Goal: Task Accomplishment & Management: Manage account settings

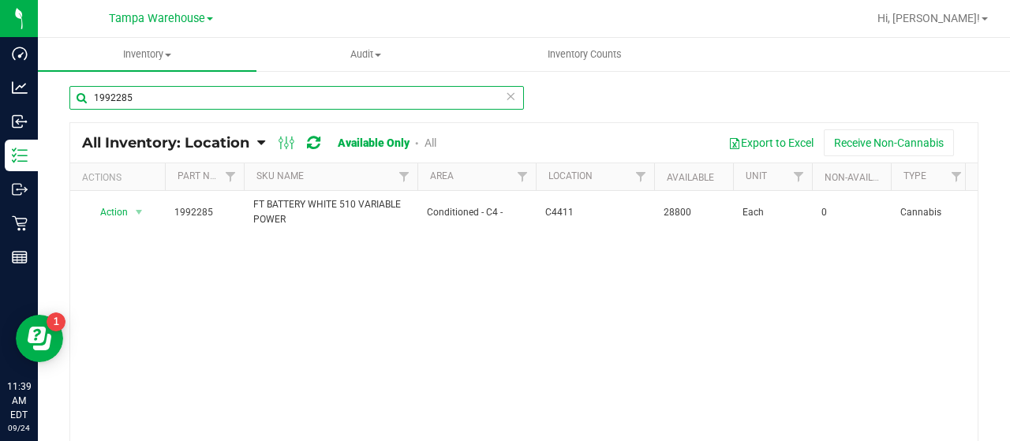
click at [192, 94] on input "1992285" at bounding box center [296, 98] width 454 height 24
type input "1"
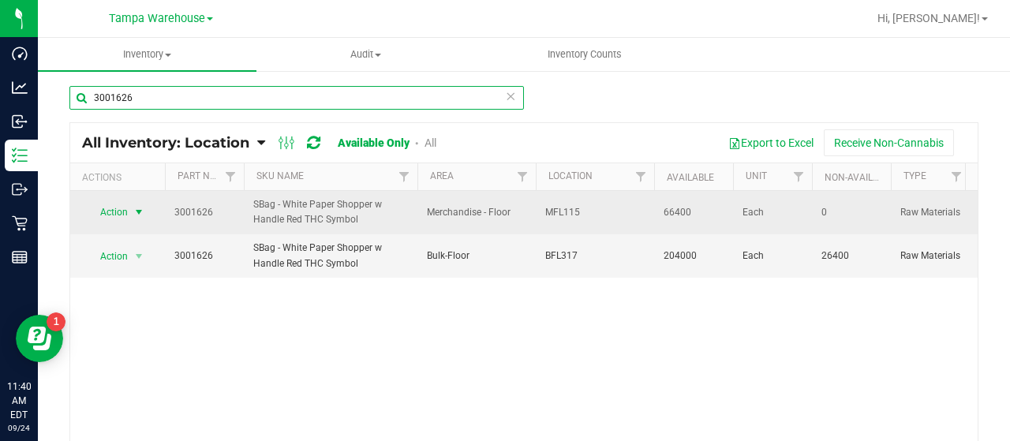
type input "3001626"
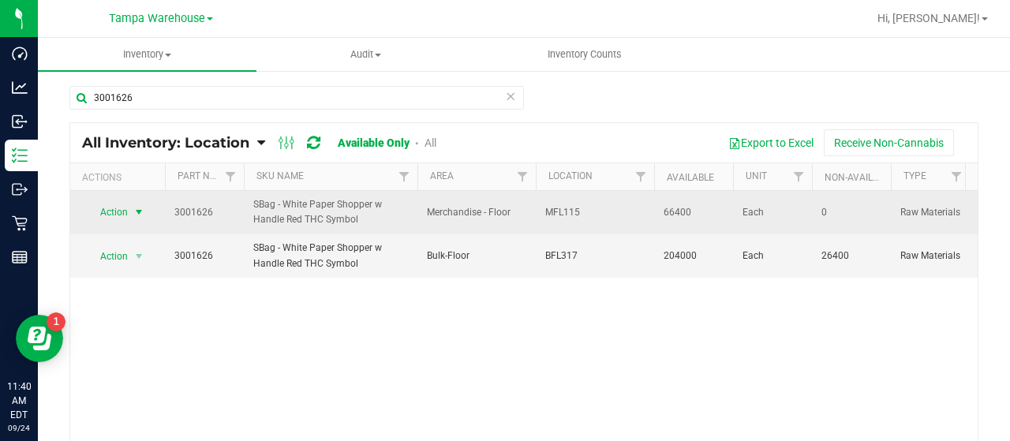
click at [115, 209] on span "Action" at bounding box center [107, 212] width 43 height 22
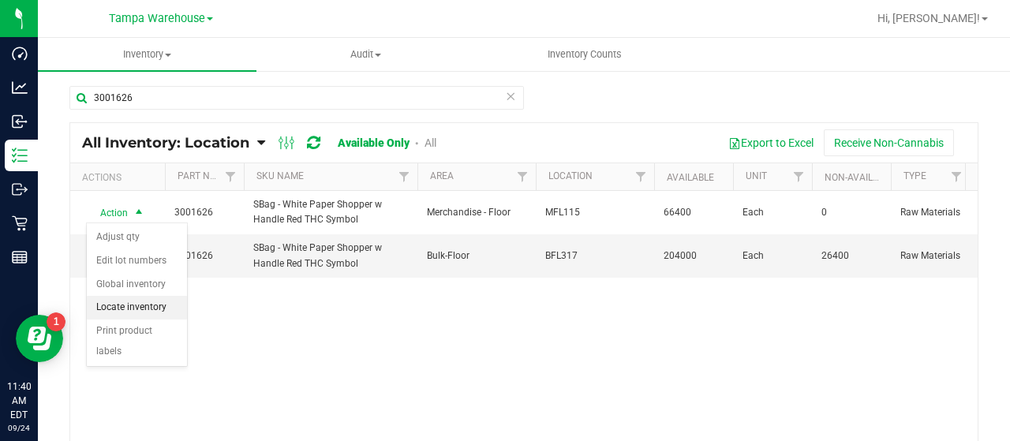
click at [140, 303] on li "Locate inventory" at bounding box center [137, 308] width 100 height 24
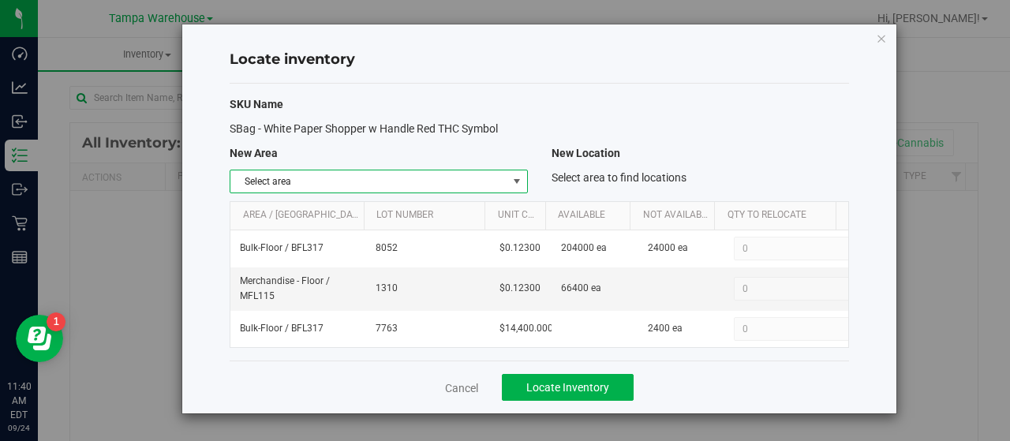
click at [468, 180] on span "Select area" at bounding box center [368, 181] width 276 height 22
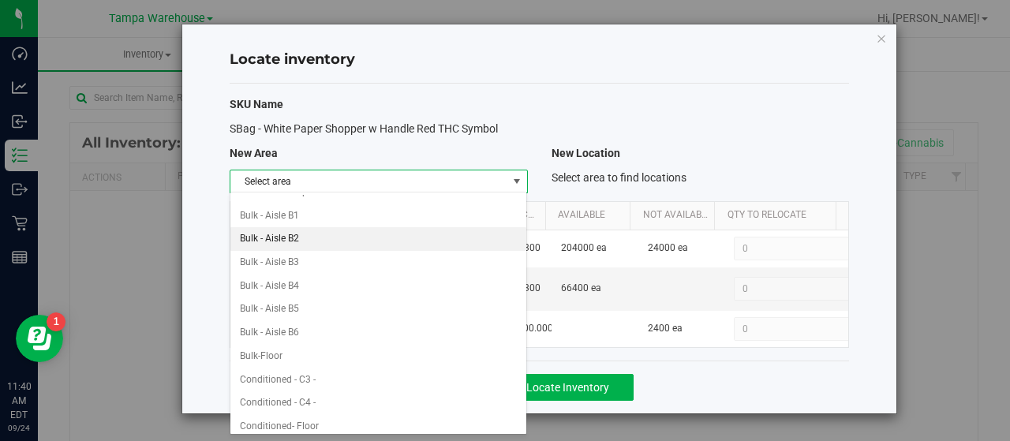
scroll to position [79, 0]
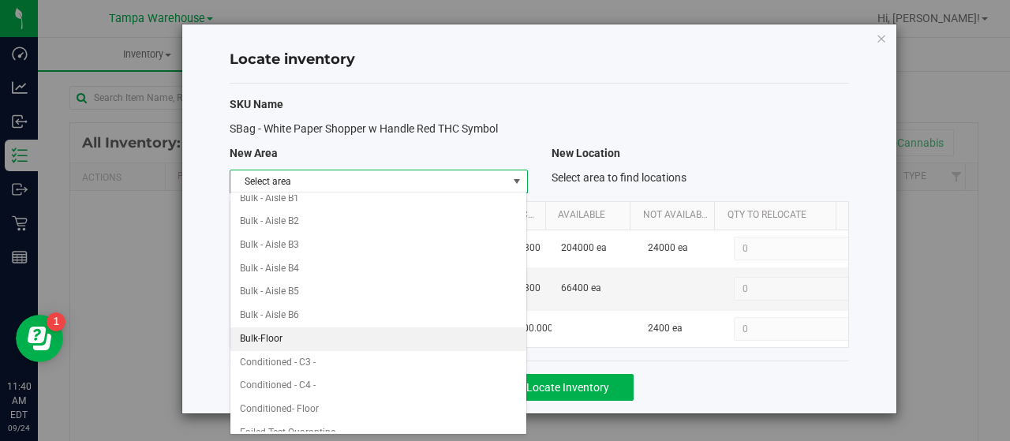
click at [317, 331] on li "Bulk-Floor" at bounding box center [378, 339] width 297 height 24
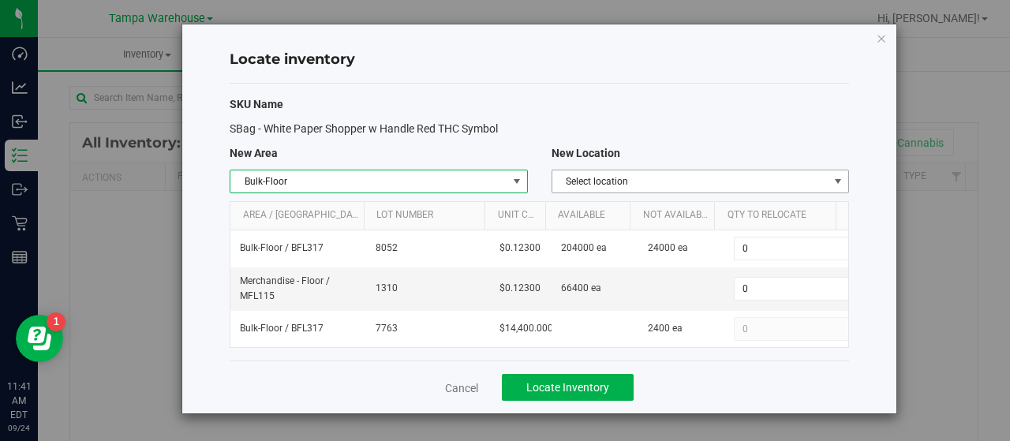
click at [765, 181] on span "Select location" at bounding box center [690, 181] width 276 height 22
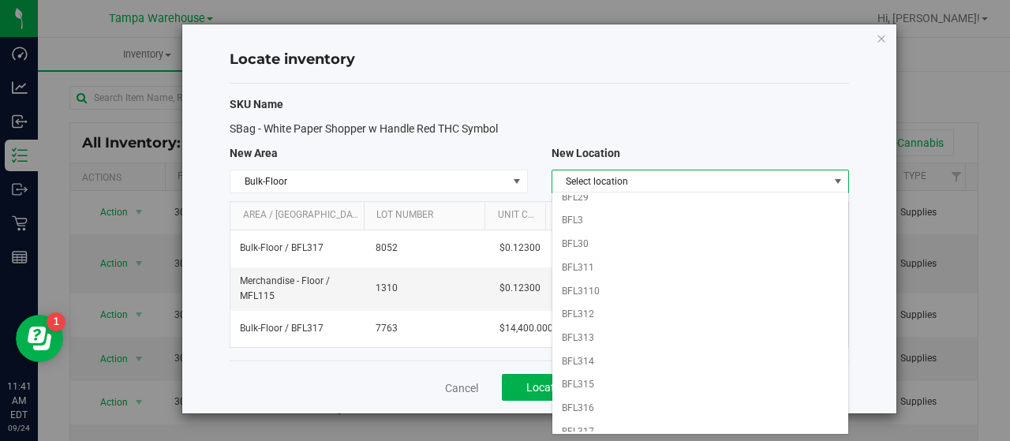
scroll to position [1184, 0]
click at [650, 395] on li "BFL317" at bounding box center [700, 407] width 297 height 24
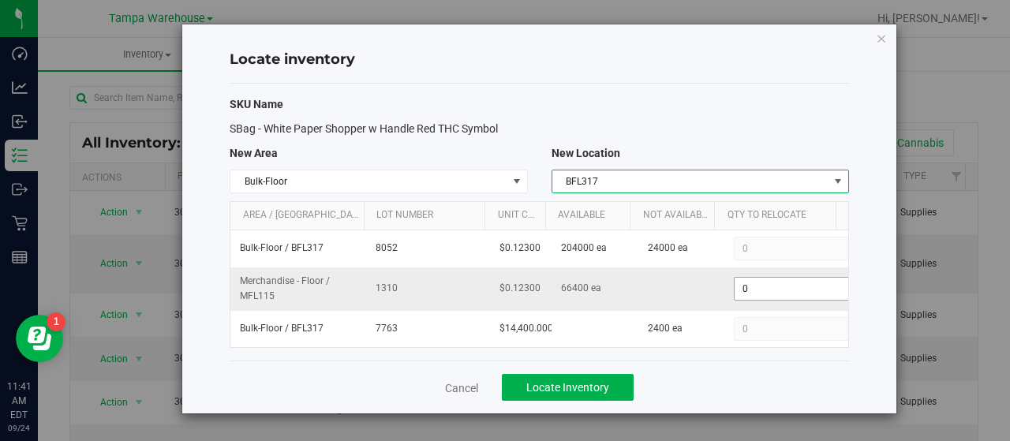
click at [773, 286] on span "0 0" at bounding box center [793, 289] width 118 height 24
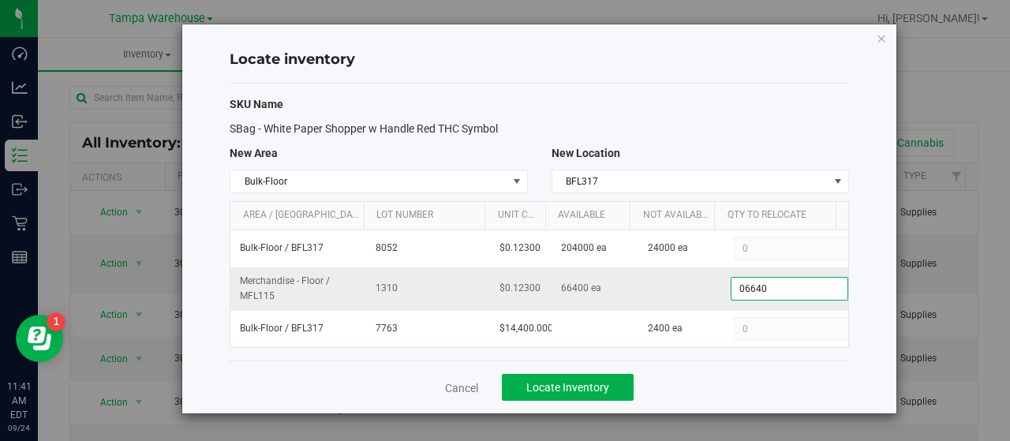
type input "066400"
type input "66,400"
click at [782, 371] on div "Cancel Locate Inventory" at bounding box center [539, 387] width 619 height 53
click at [621, 376] on button "Locate Inventory" at bounding box center [568, 387] width 132 height 27
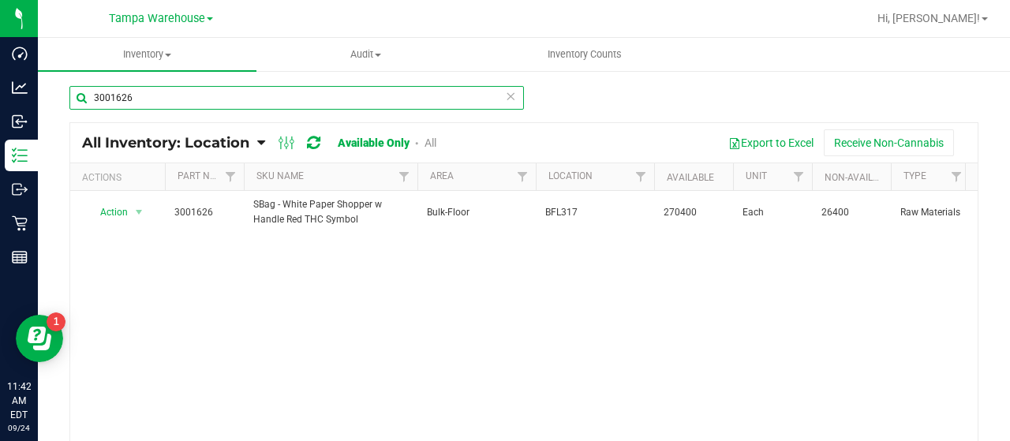
click at [221, 90] on input "3001626" at bounding box center [296, 98] width 454 height 24
type input "3"
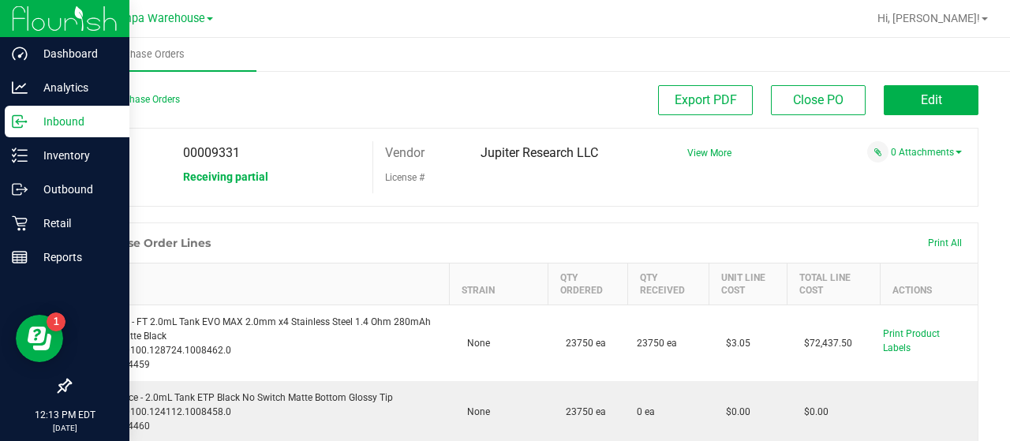
click at [54, 117] on p "Inbound" at bounding box center [75, 121] width 95 height 19
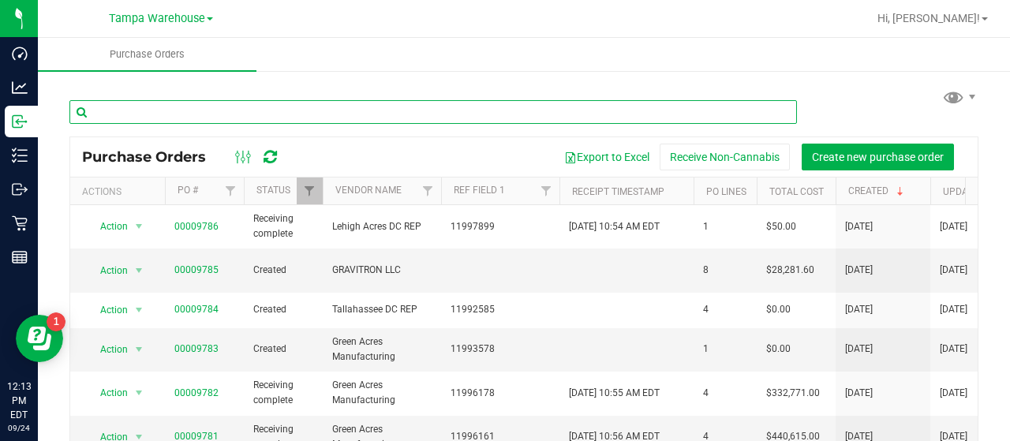
click at [209, 115] on input "text" at bounding box center [433, 112] width 728 height 24
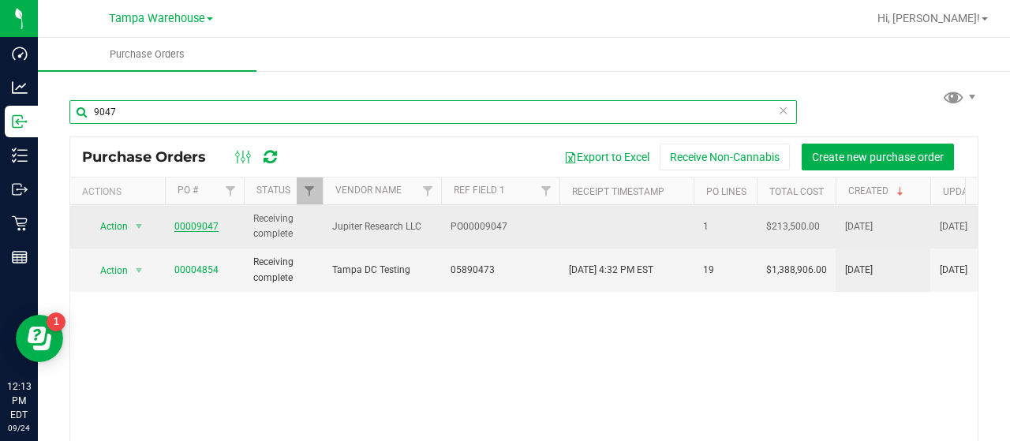
type input "9047"
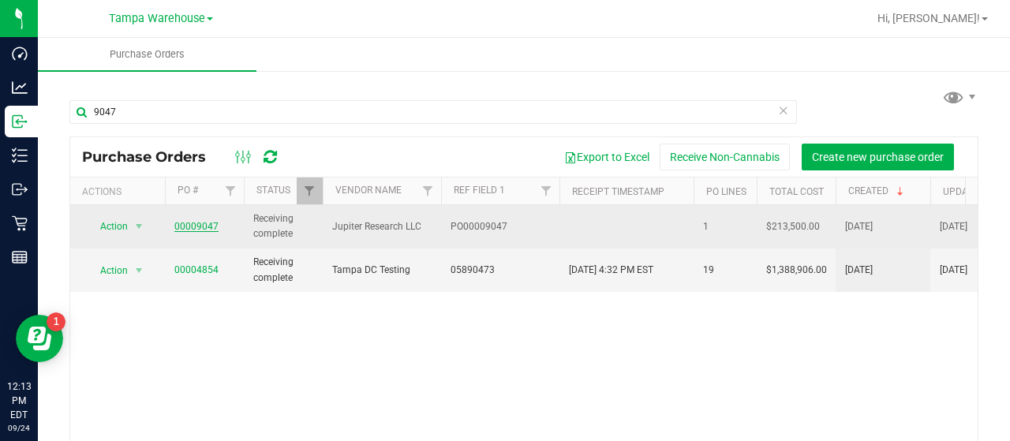
click at [193, 221] on link "00009047" at bounding box center [196, 226] width 44 height 11
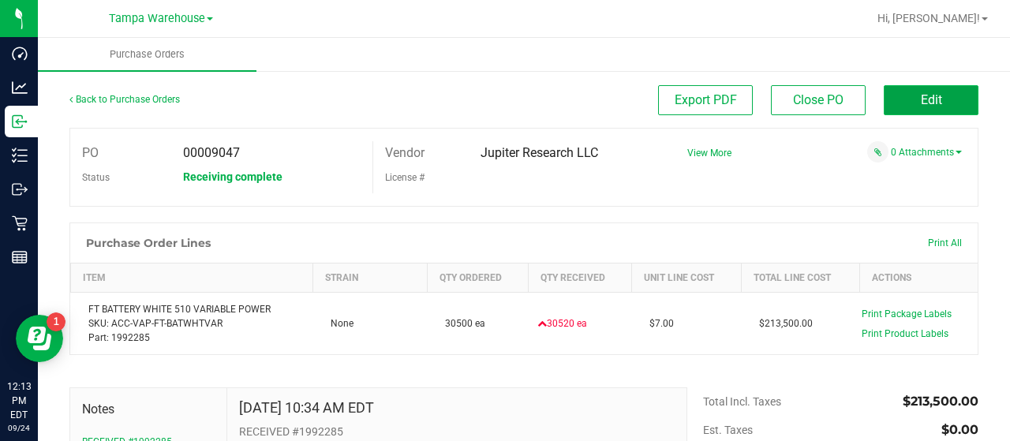
click at [887, 95] on button "Edit" at bounding box center [931, 100] width 95 height 30
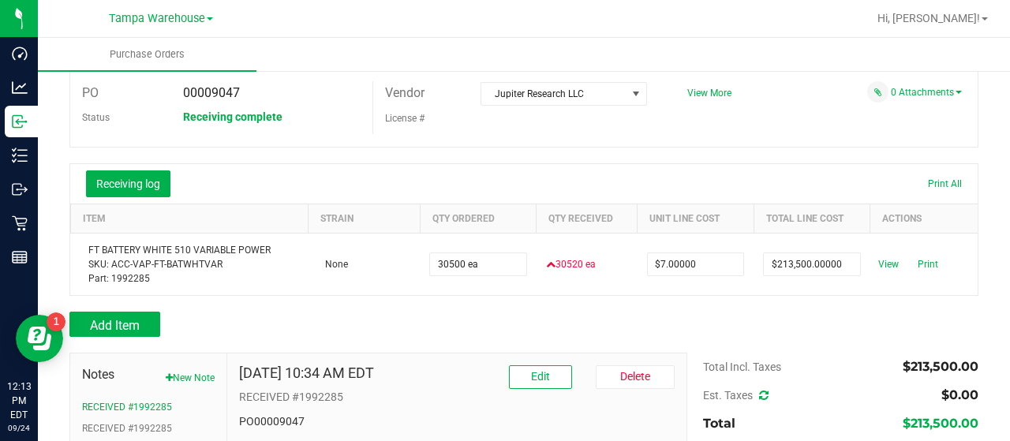
scroll to position [158, 0]
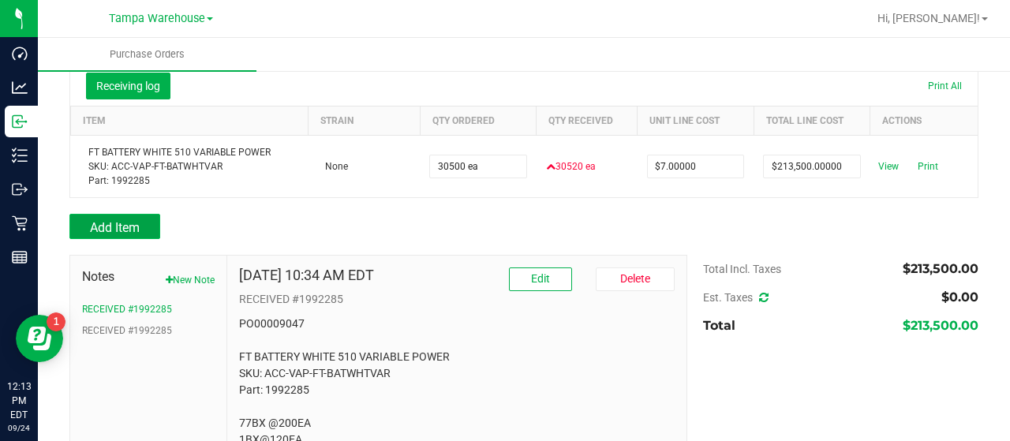
click at [118, 225] on span "Add Item" at bounding box center [115, 227] width 50 height 15
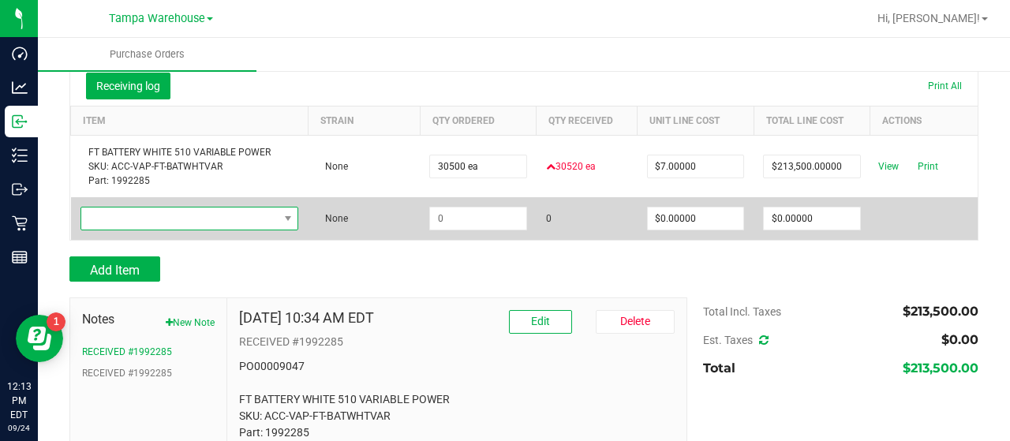
click at [211, 224] on span "NO DATA FOUND" at bounding box center [179, 219] width 197 height 22
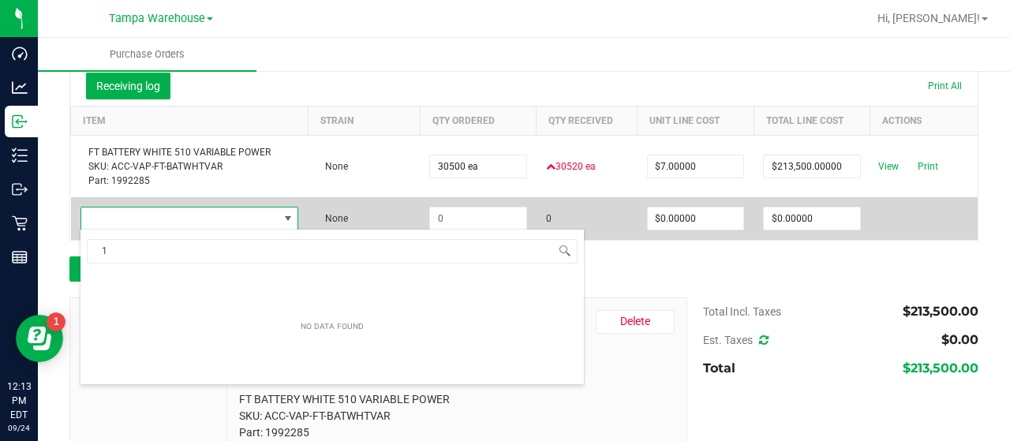
scroll to position [23, 211]
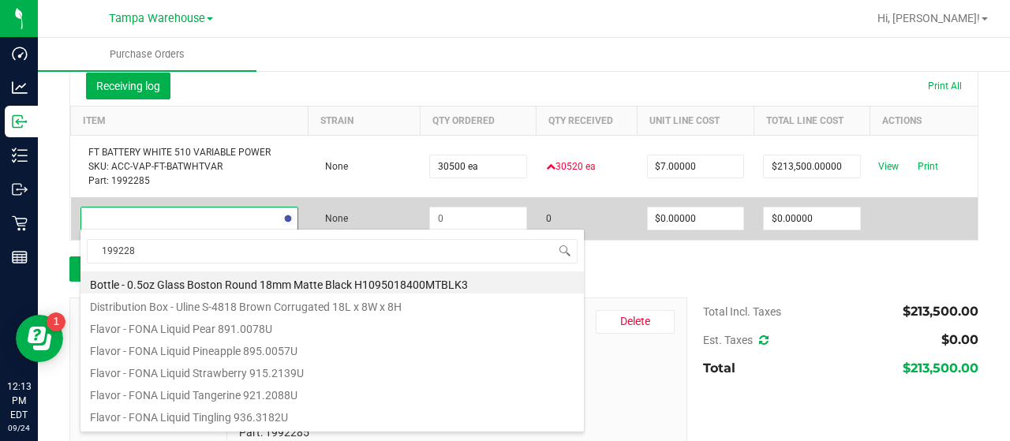
type input "1992285"
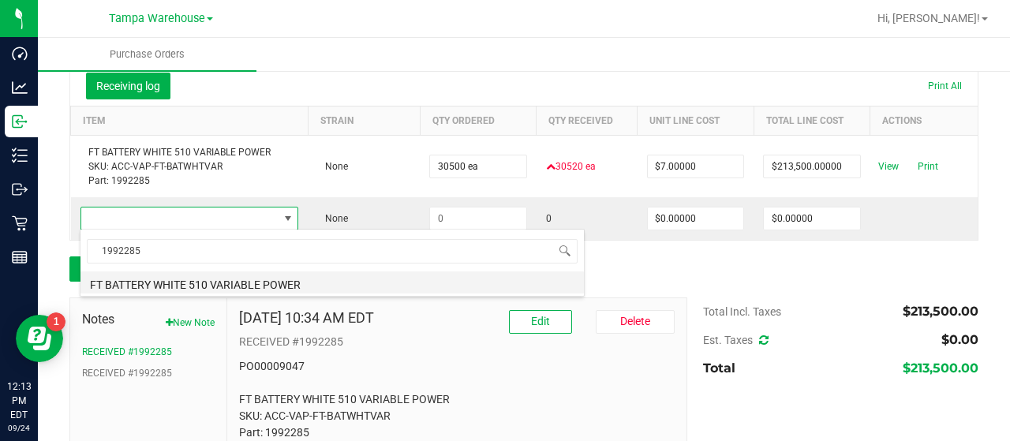
click at [172, 282] on li "FT BATTERY WHITE 510 VARIABLE POWER" at bounding box center [331, 282] width 503 height 22
type input "$7.60000"
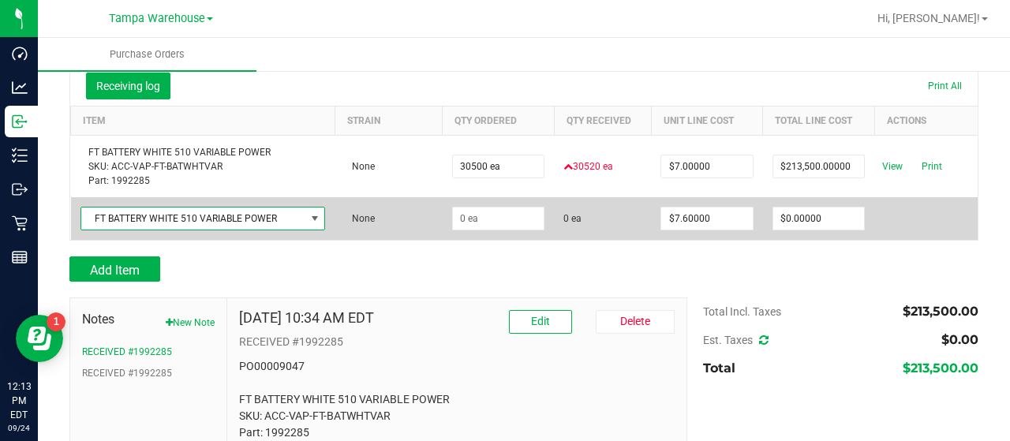
click at [496, 205] on td at bounding box center [499, 218] width 112 height 43
click at [496, 211] on input at bounding box center [499, 219] width 92 height 22
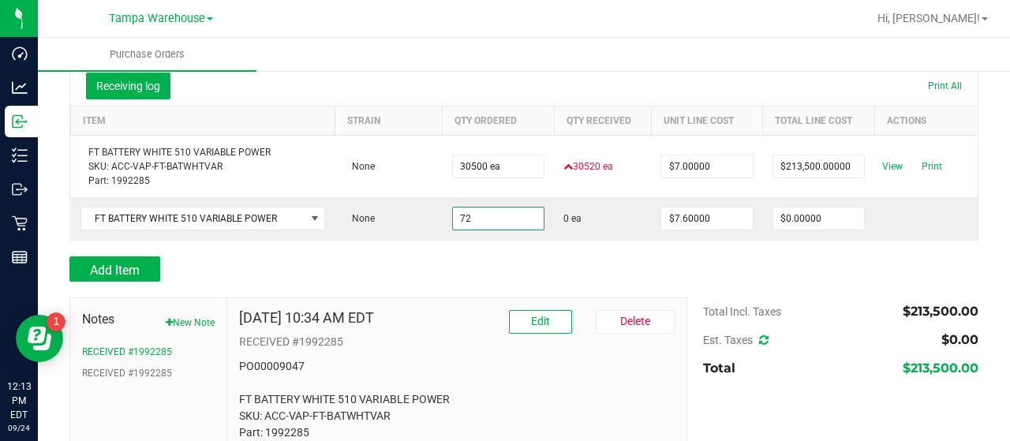
type input "72 ea"
click at [537, 252] on div at bounding box center [523, 249] width 909 height 16
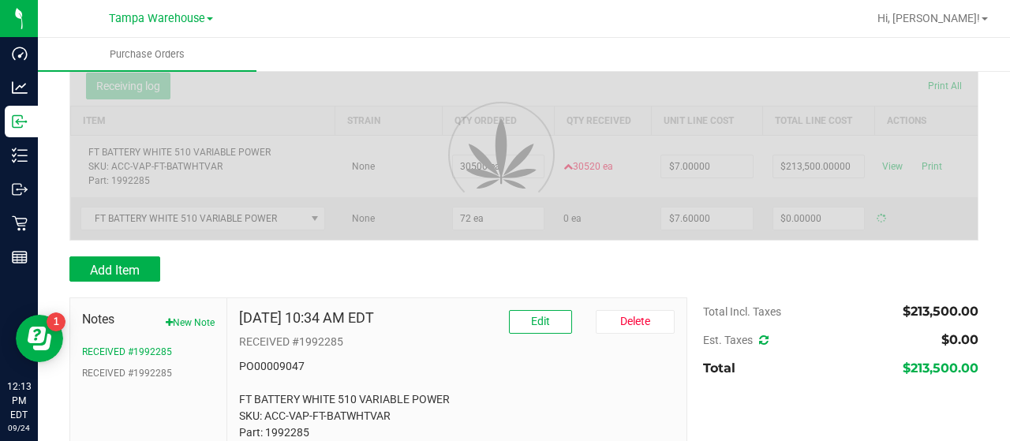
type input "$547.20000"
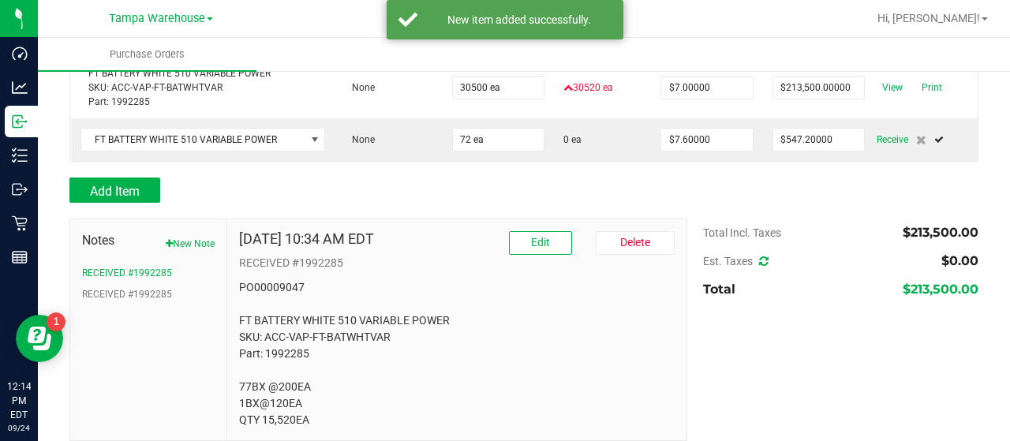
scroll to position [250, 0]
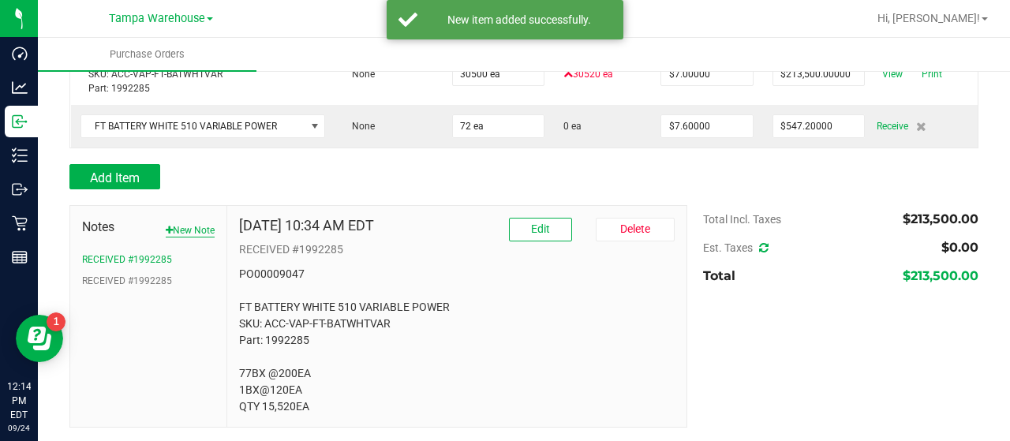
click at [199, 230] on button "New Note" at bounding box center [190, 230] width 49 height 14
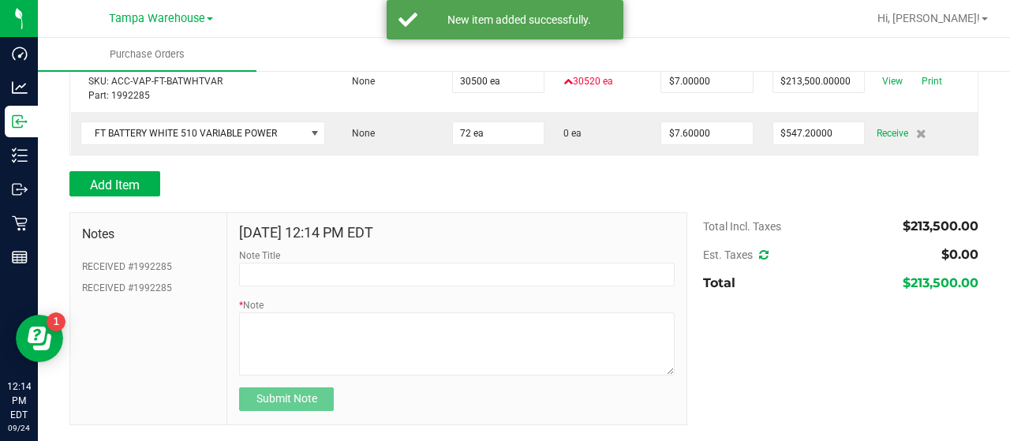
scroll to position [241, 0]
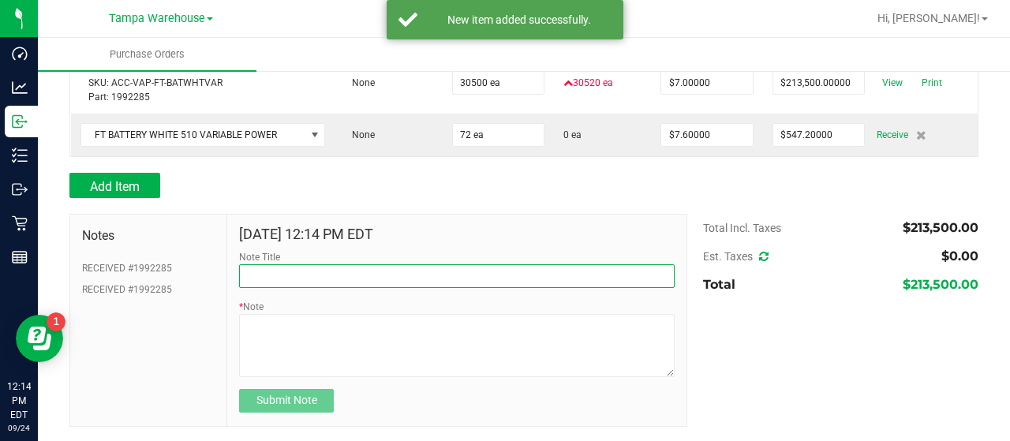
click at [369, 270] on input "Note Title" at bounding box center [457, 276] width 436 height 24
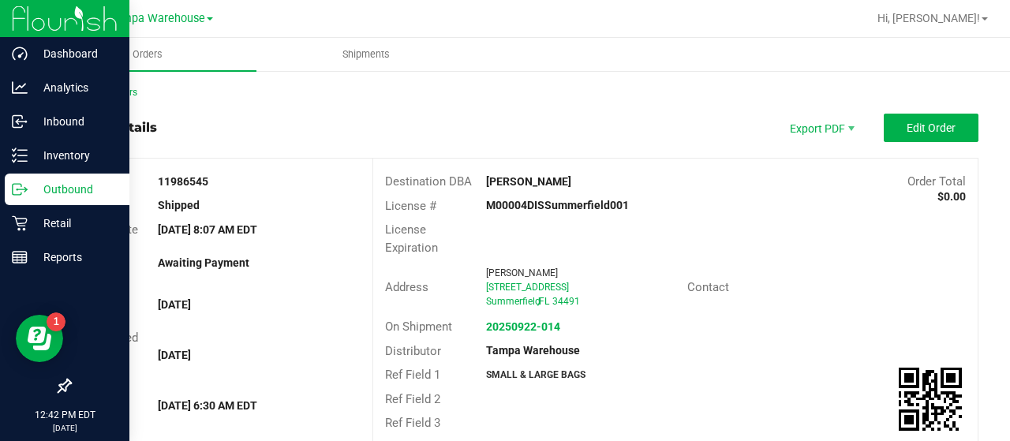
click at [71, 185] on p "Outbound" at bounding box center [75, 189] width 95 height 19
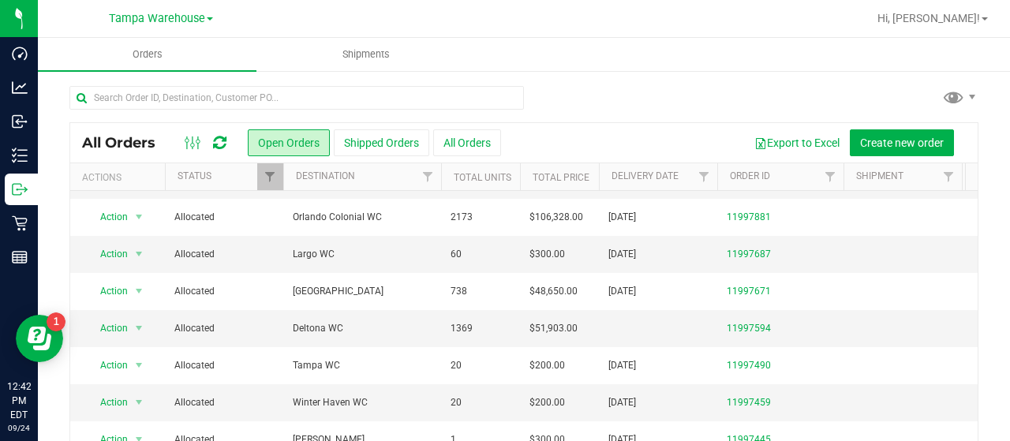
scroll to position [466, 0]
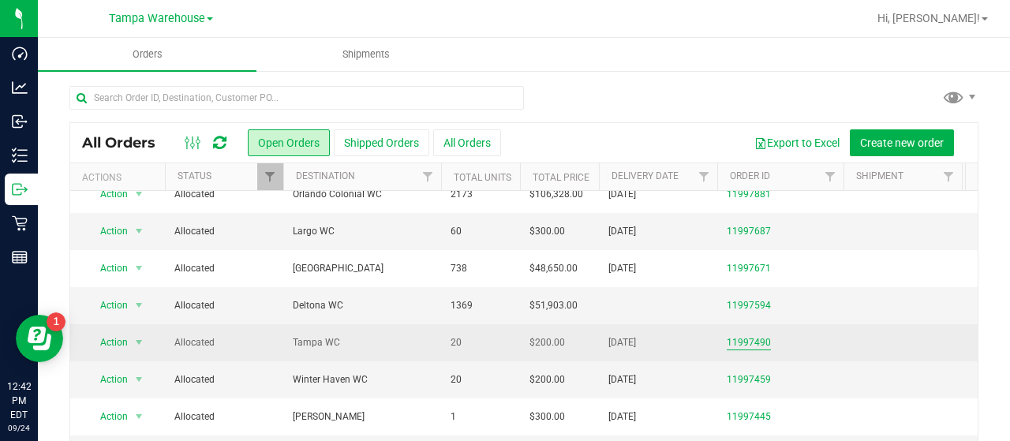
click at [748, 335] on link "11997490" at bounding box center [749, 342] width 44 height 15
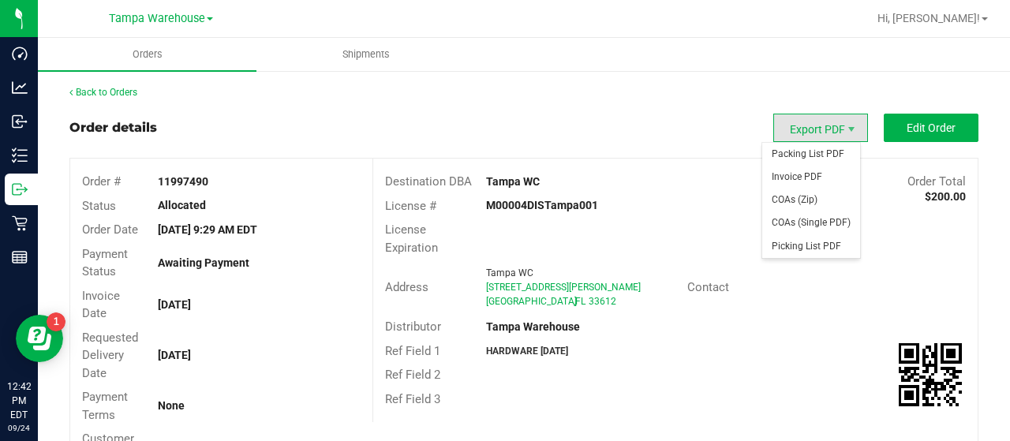
click at [794, 126] on span "Export PDF" at bounding box center [820, 128] width 95 height 28
click at [790, 174] on span "Invoice PDF" at bounding box center [811, 177] width 98 height 23
